Goal: Task Accomplishment & Management: Use online tool/utility

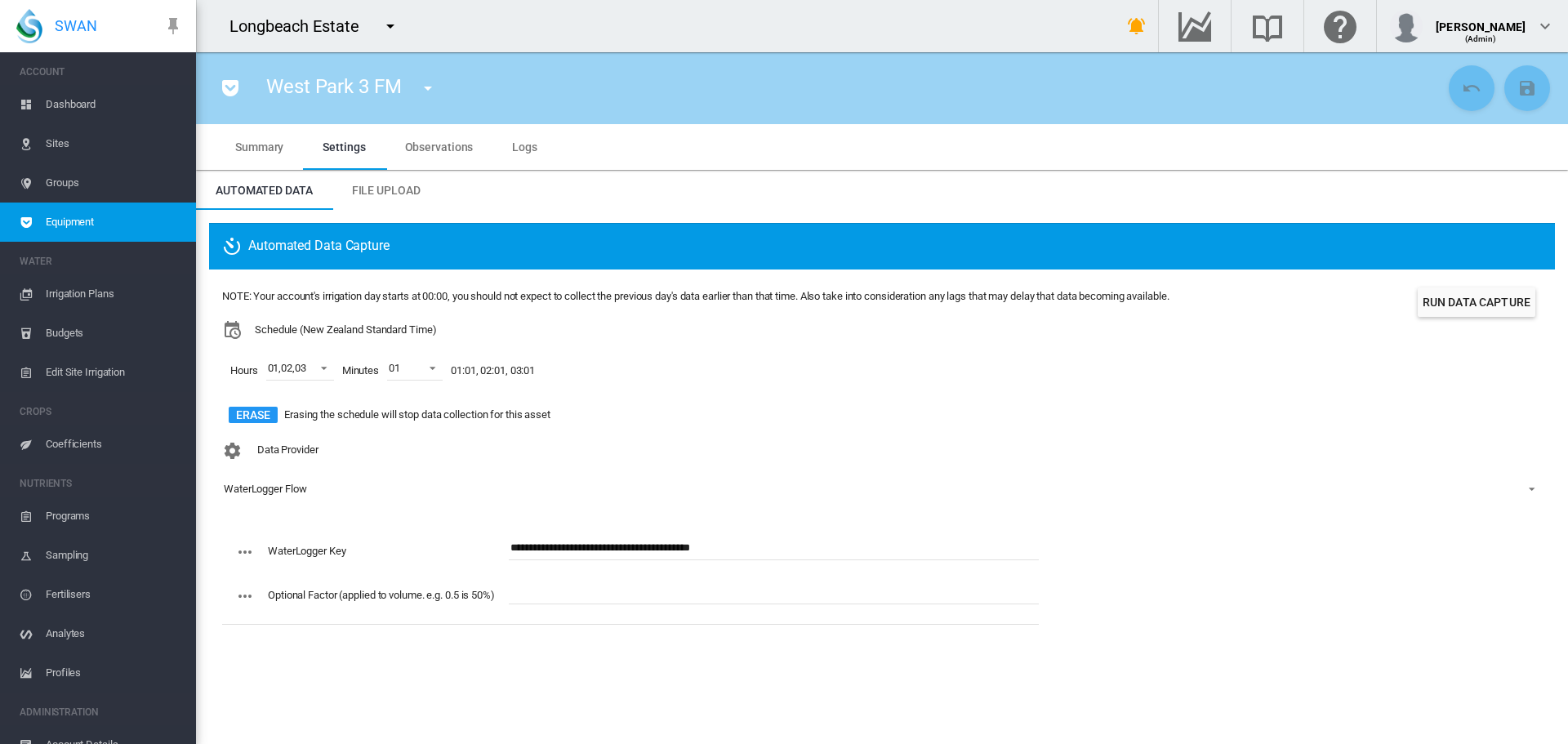
click at [46, 372] on span "Edit Site Irrigation" at bounding box center [114, 372] width 137 height 39
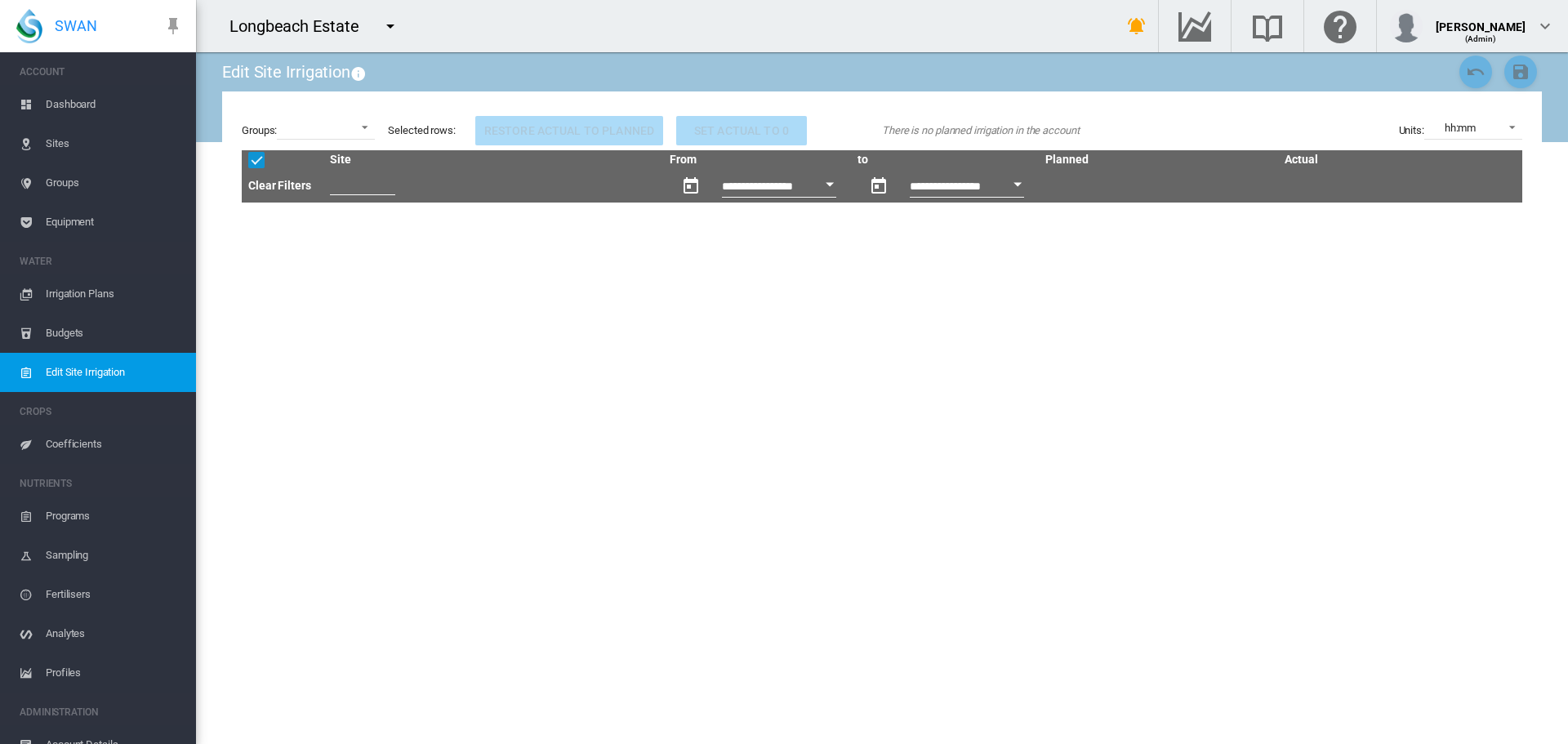
drag, startPoint x: 441, startPoint y: 255, endPoint x: 432, endPoint y: 255, distance: 9.0
click at [432, 255] on div "Edit Site Irrigation Groups: Selected rows: Restore actual to planned Set actua…" at bounding box center [881, 397] width 1319 height 691
click at [392, 19] on md-icon "icon-menu-down" at bounding box center [390, 26] width 19 height 19
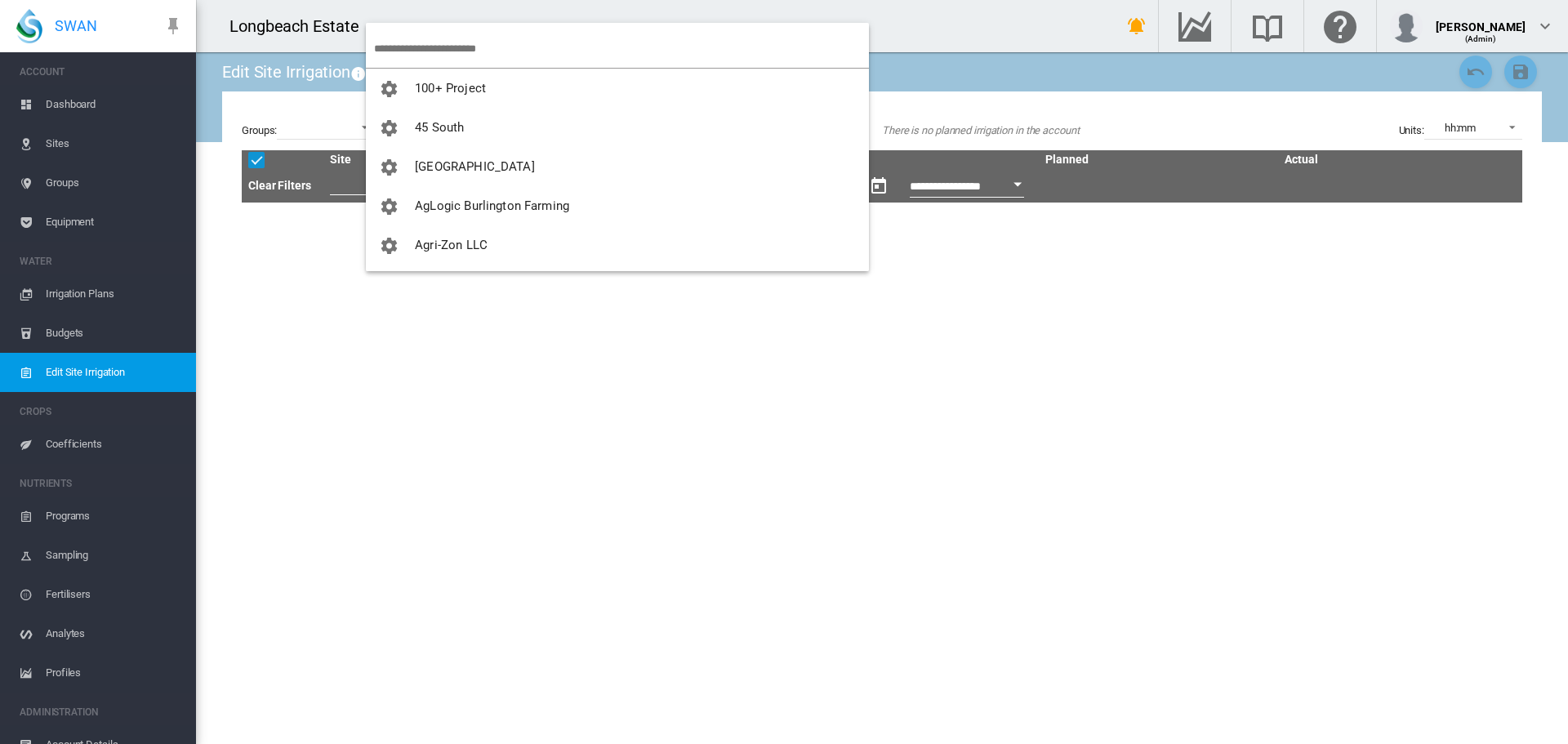
click at [407, 53] on input "search" at bounding box center [621, 48] width 495 height 38
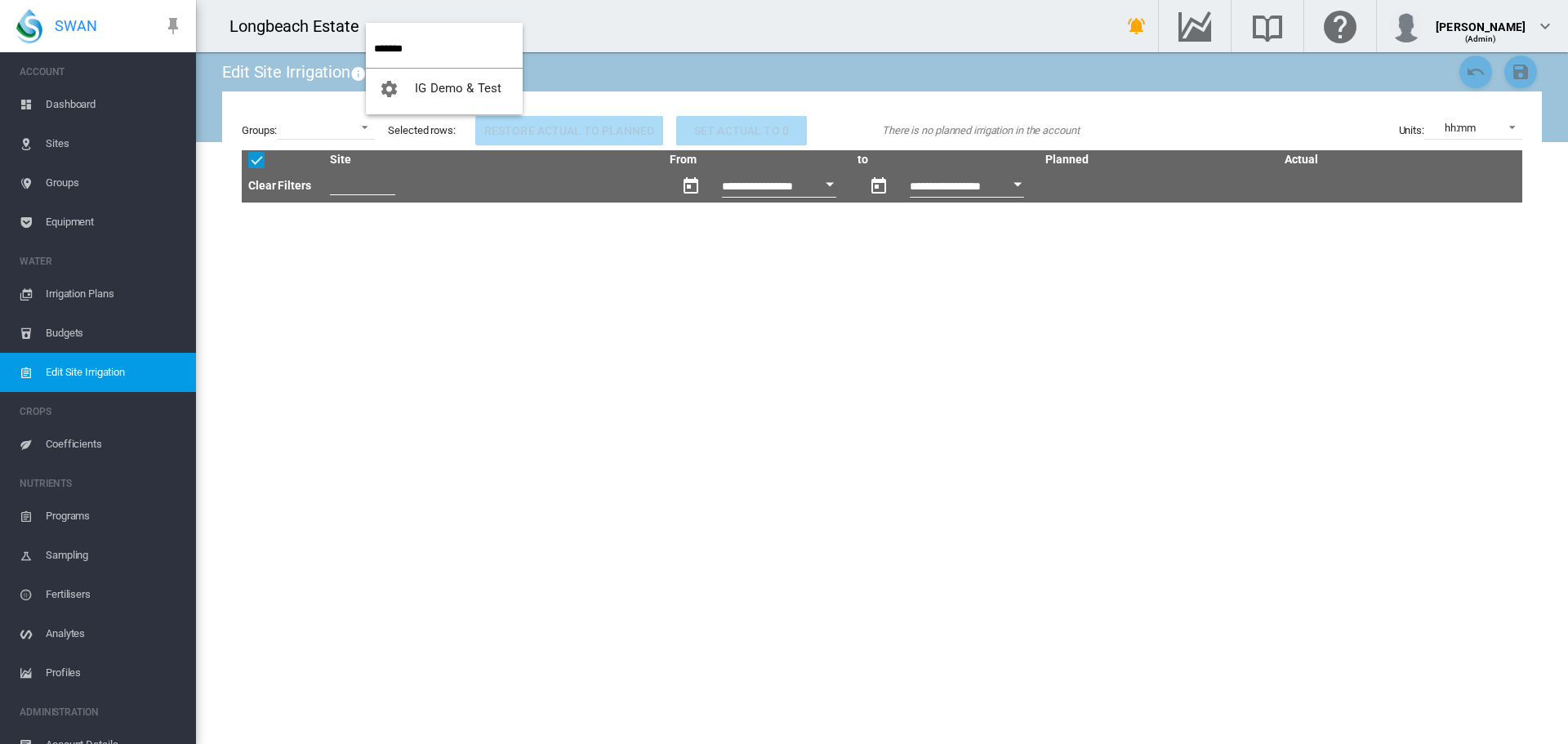
type input "*******"
click at [366, 69] on button "IG Demo & Test" at bounding box center [443, 88] width 157 height 39
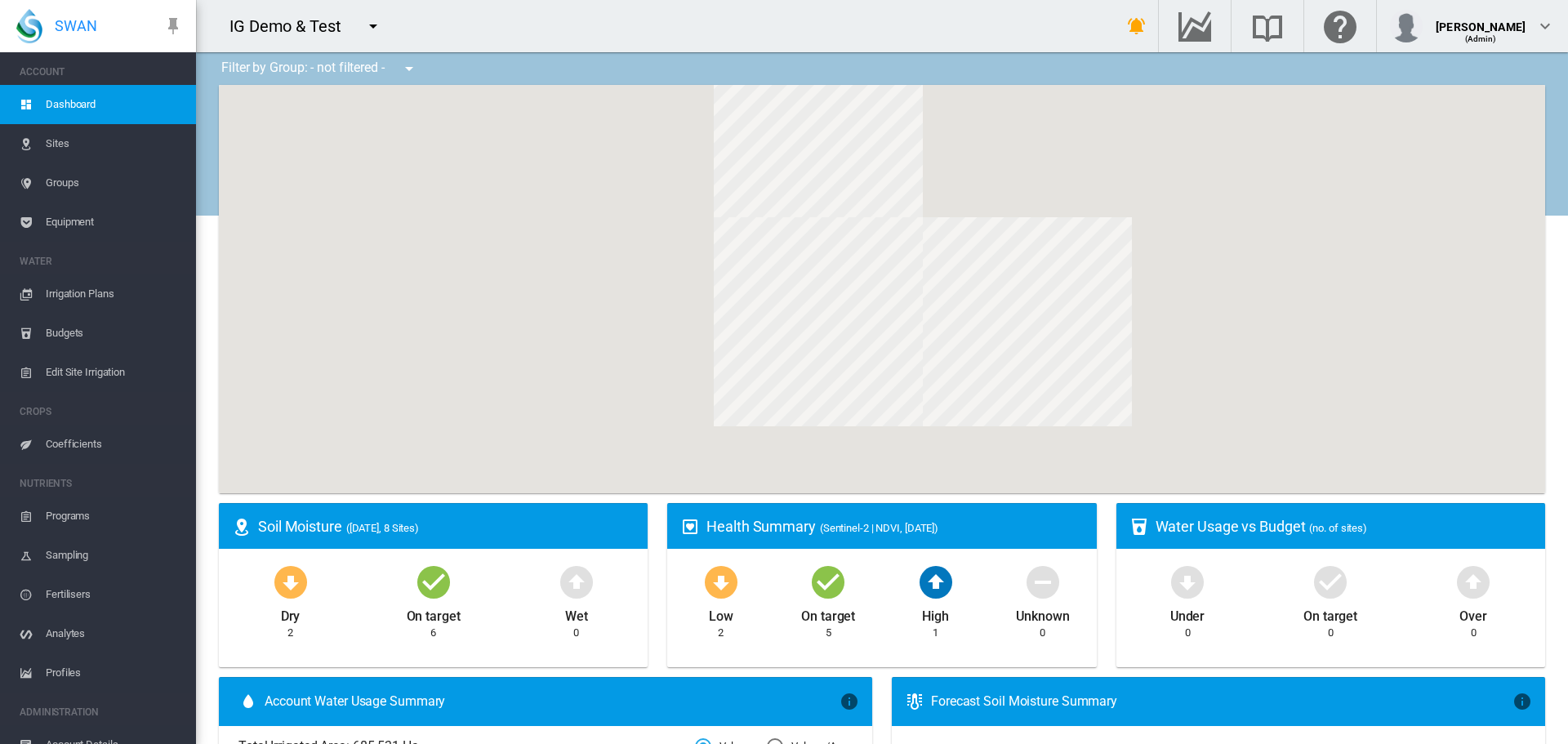
click at [52, 216] on span "Equipment" at bounding box center [114, 222] width 137 height 39
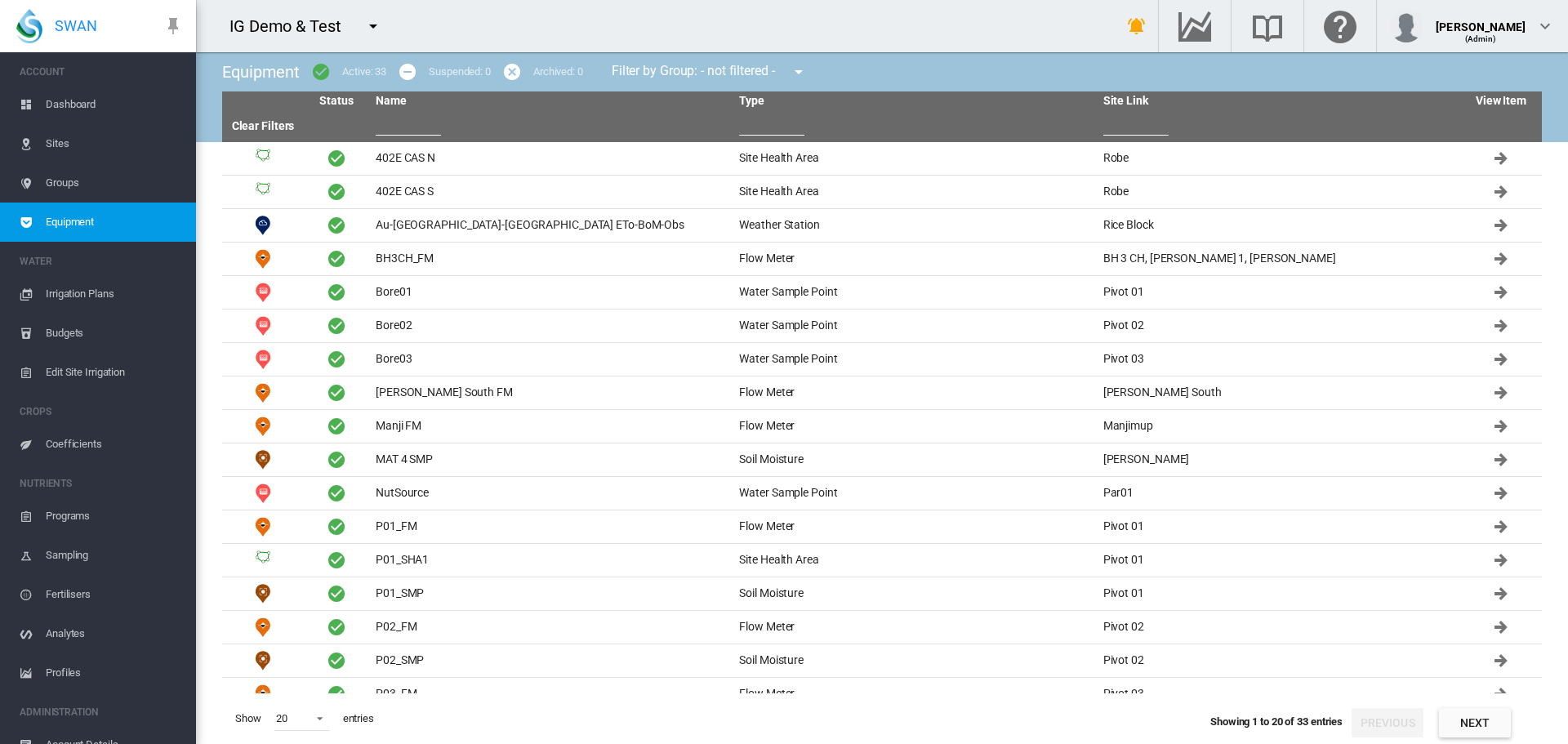
click at [398, 113] on input "text" at bounding box center [408, 123] width 65 height 24
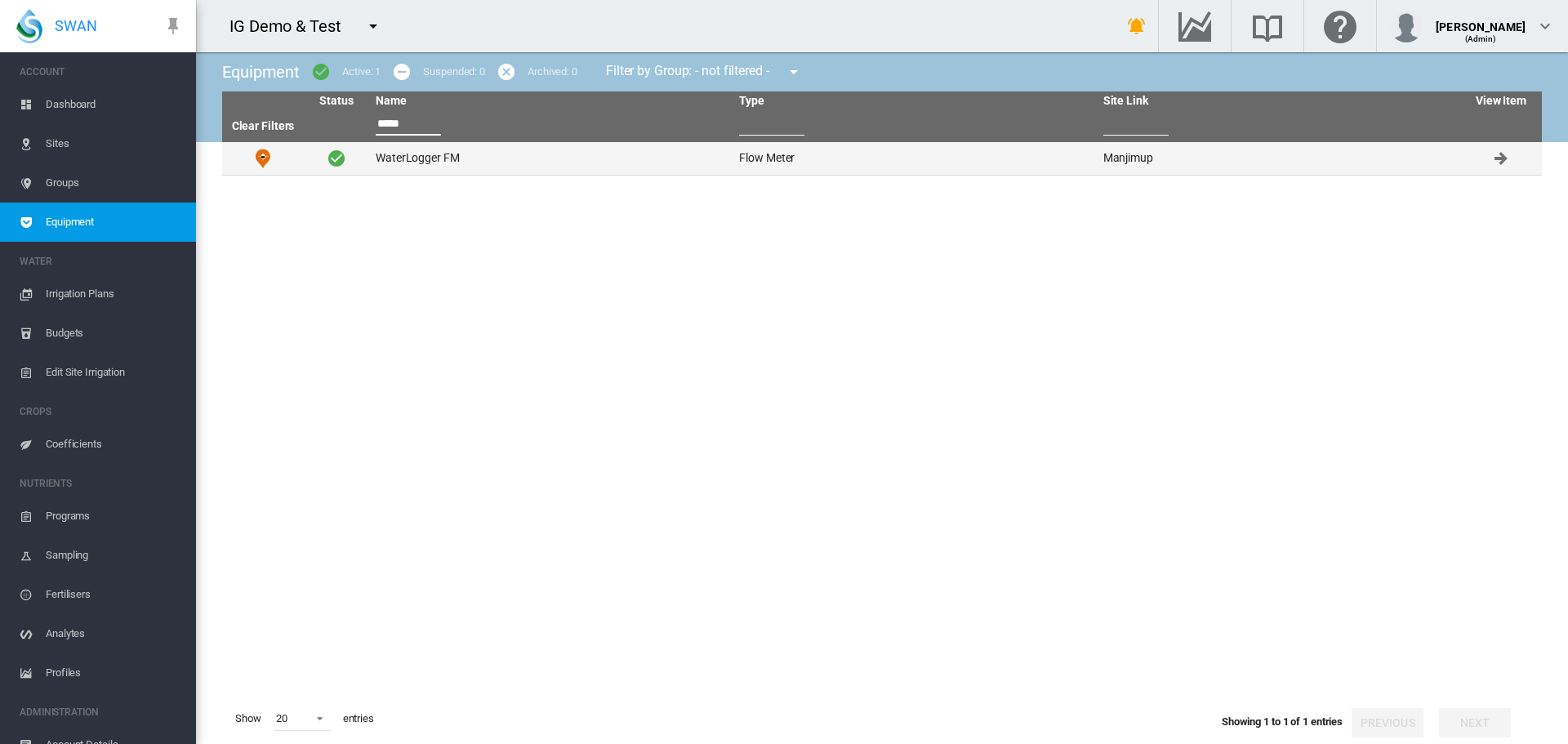
type input "*****"
click at [396, 156] on td "WaterLogger FM" at bounding box center [551, 158] width 364 height 32
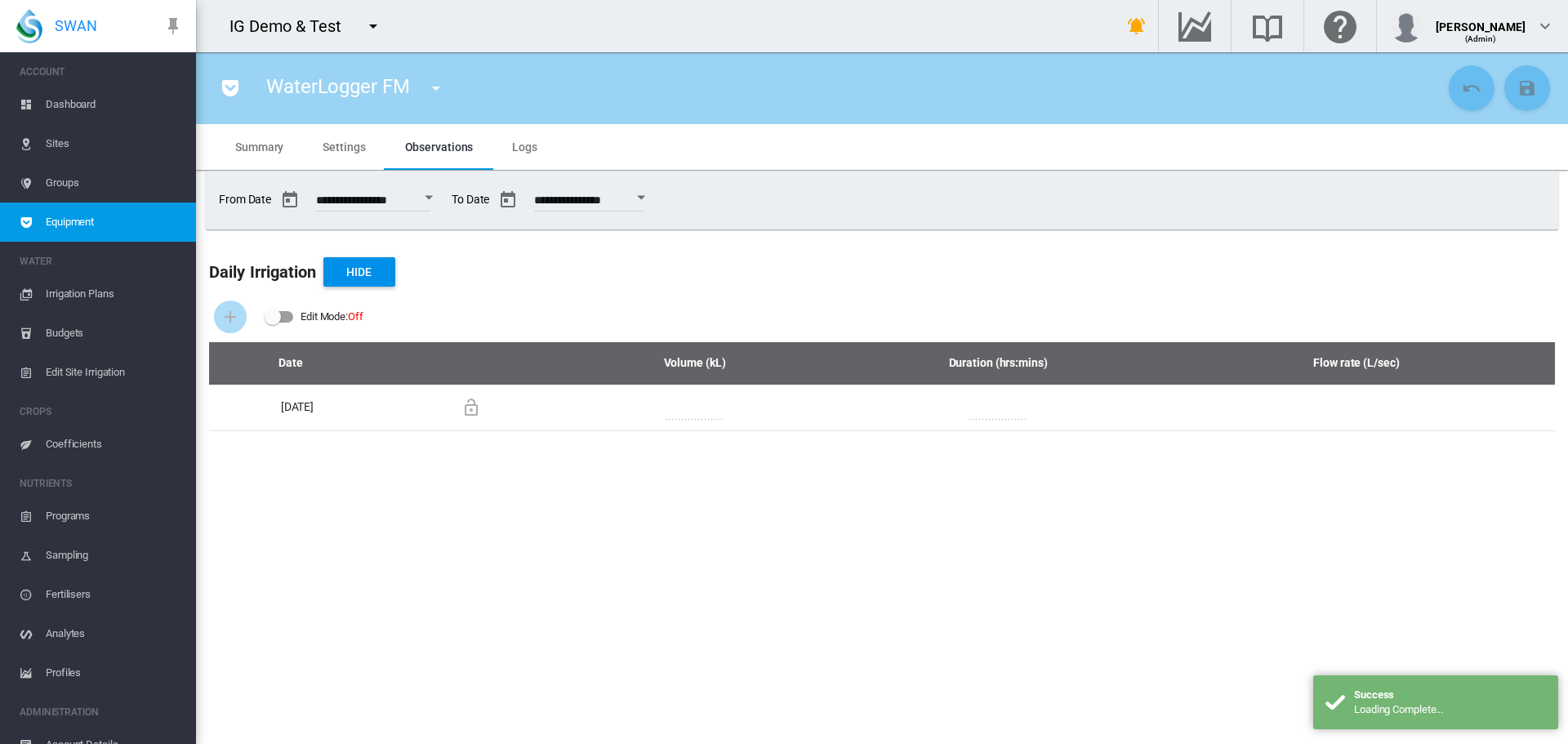
click at [342, 148] on span "Settings" at bounding box center [344, 147] width 43 height 13
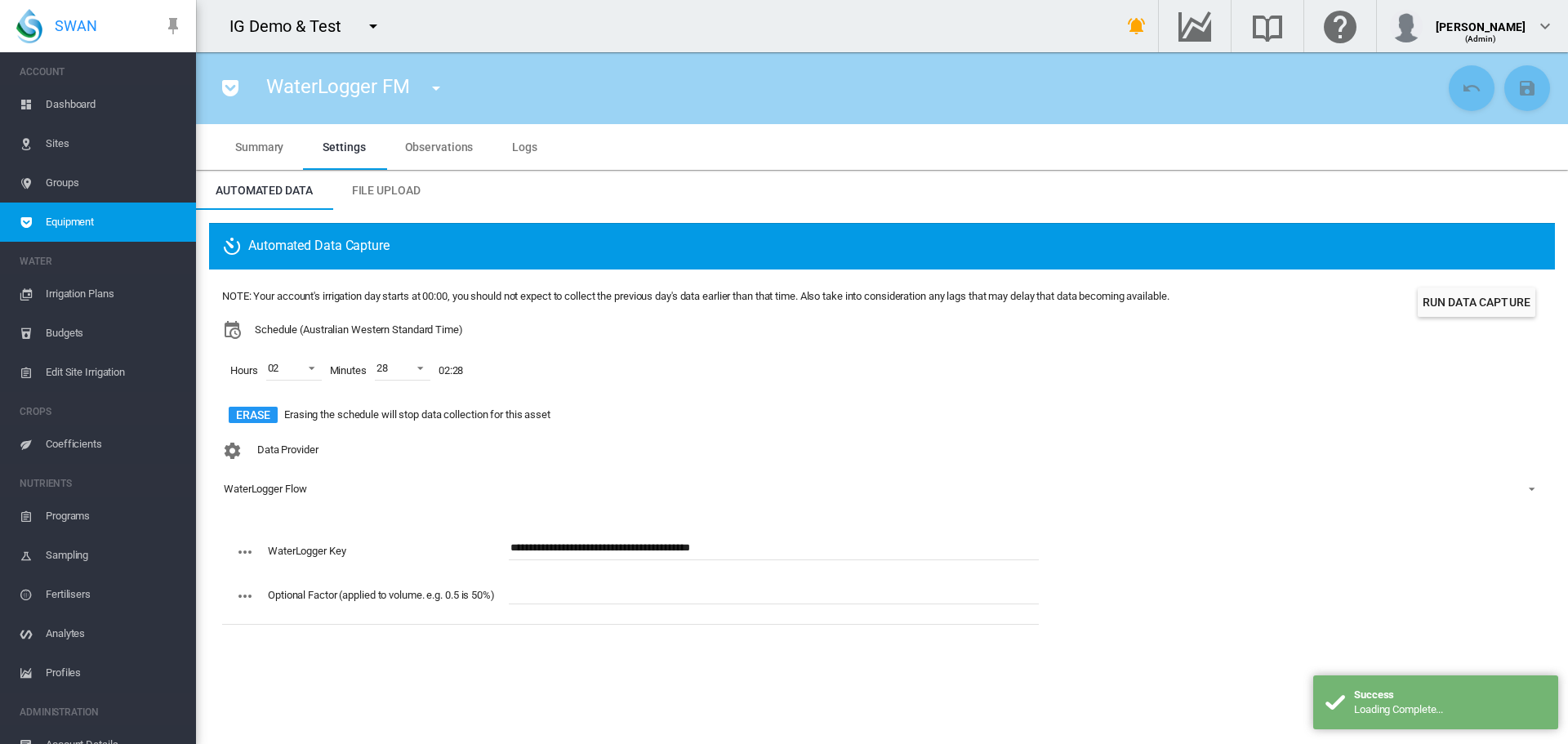
click at [1443, 307] on button "Run Data Capture" at bounding box center [1476, 302] width 118 height 30
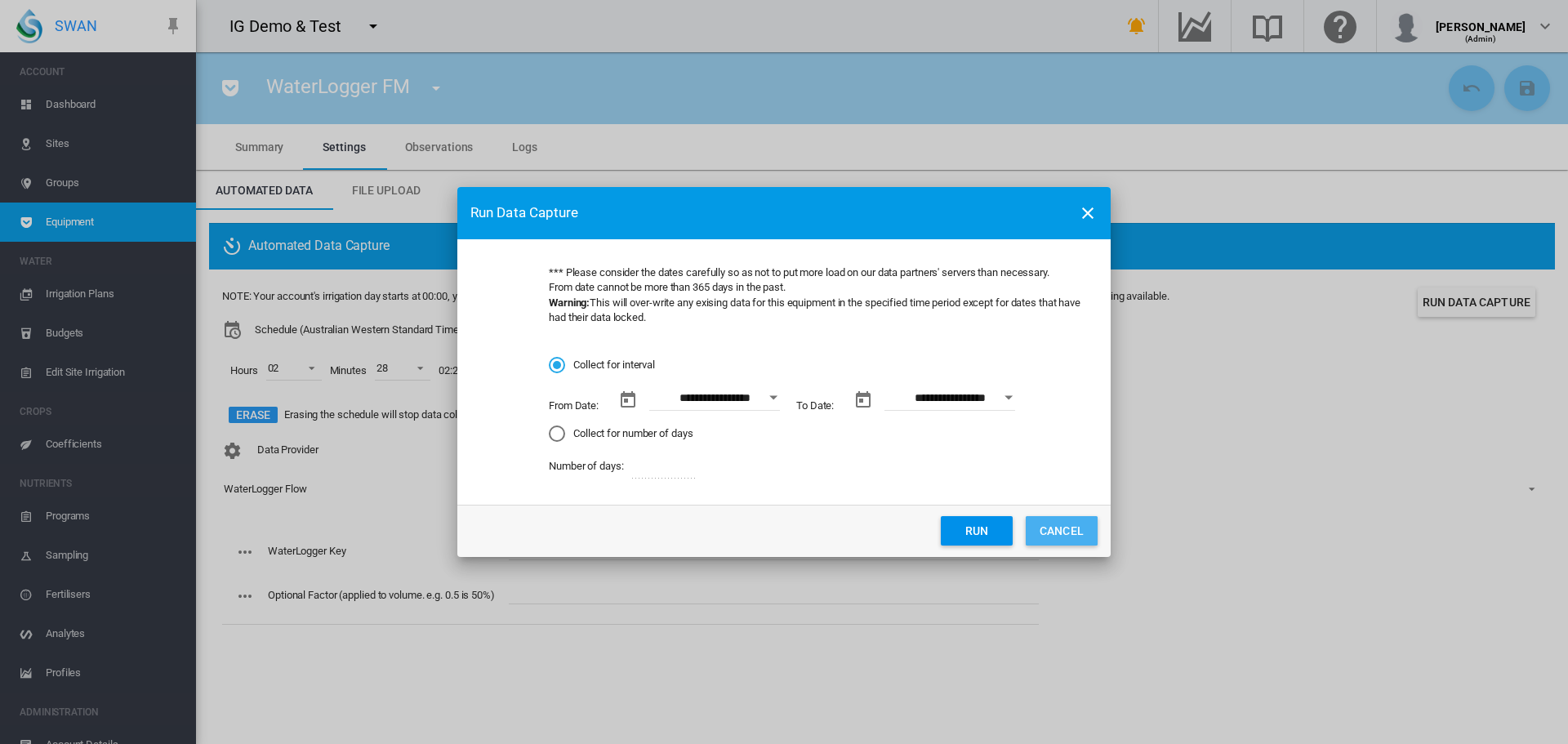
click at [1065, 528] on button "CANCEL" at bounding box center [1060, 531] width 71 height 30
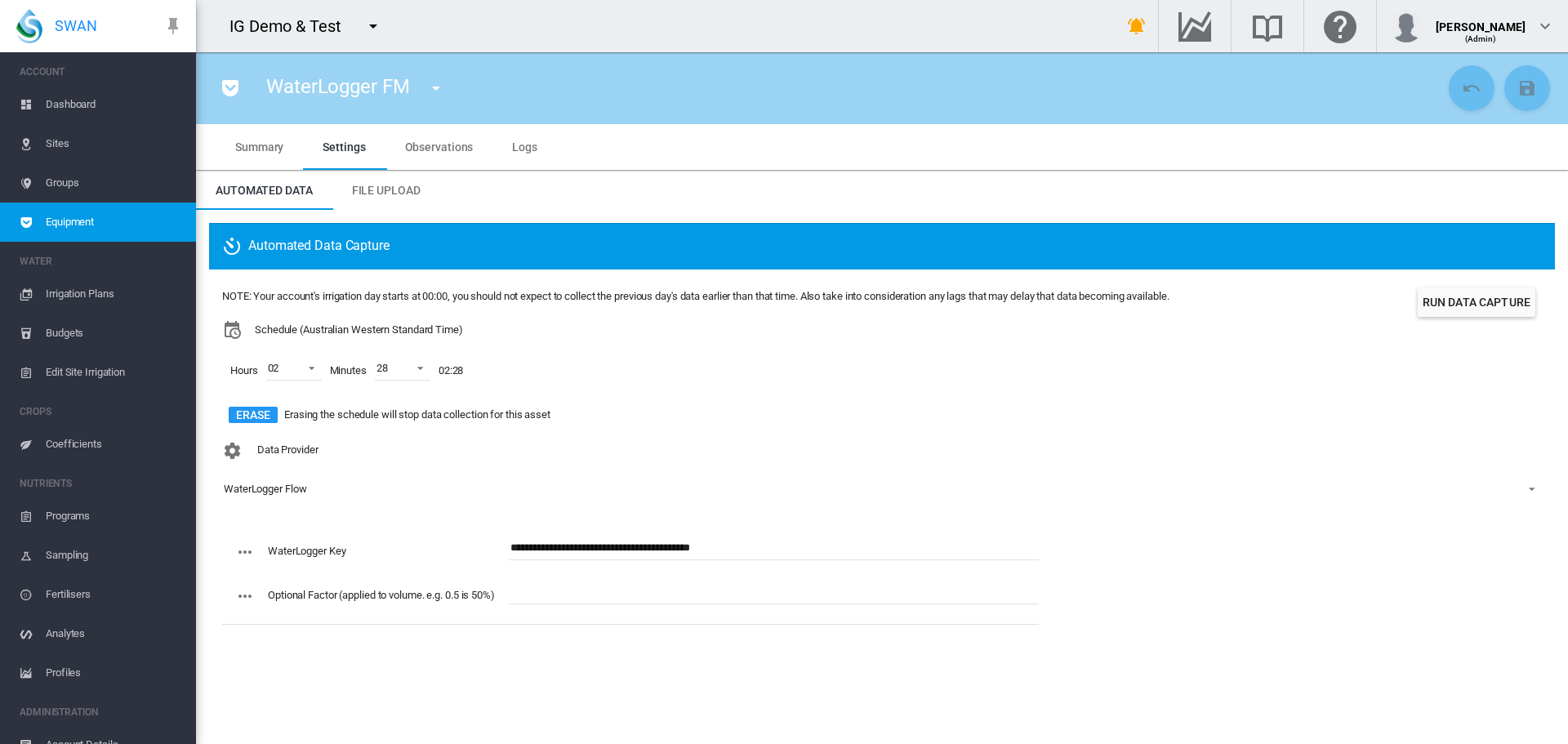
click at [445, 92] on md-icon "icon-menu-down" at bounding box center [435, 87] width 19 height 19
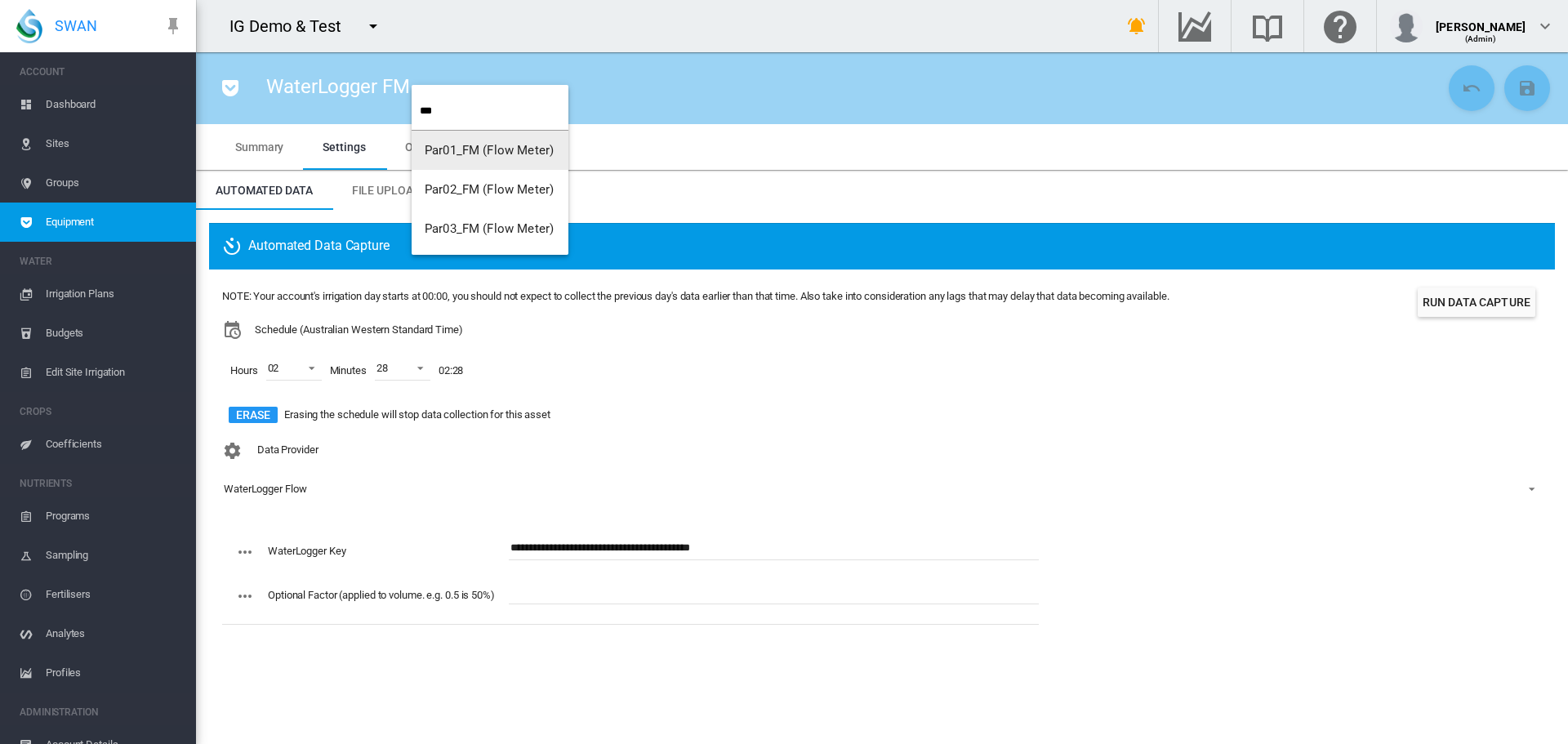
type input "***"
click at [466, 147] on span "Par01_FM (Flow Meter)" at bounding box center [489, 150] width 129 height 15
